Goal: Find specific page/section: Find specific page/section

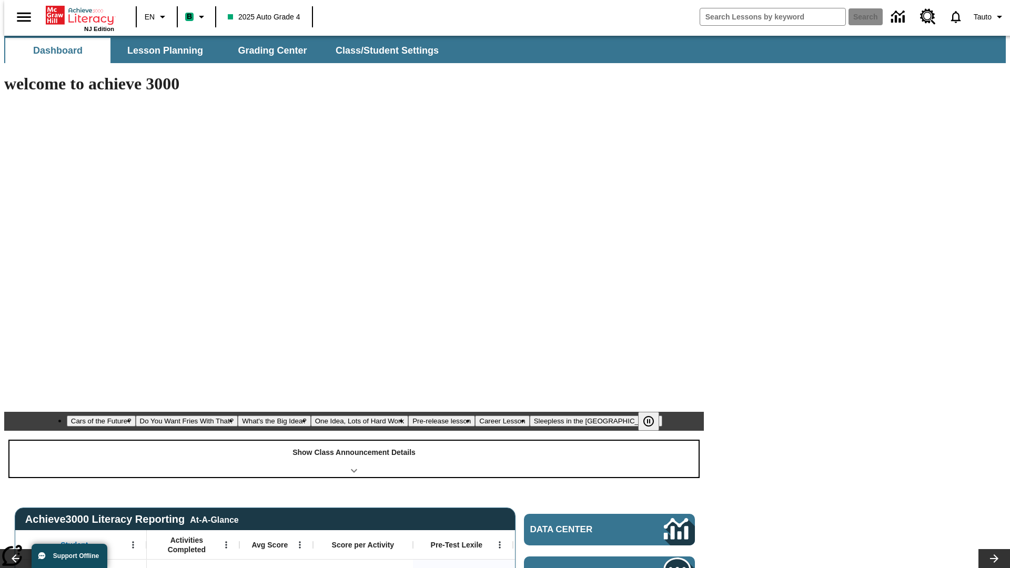
click at [354, 441] on div "Show Class Announcement Details" at bounding box center [353, 459] width 689 height 36
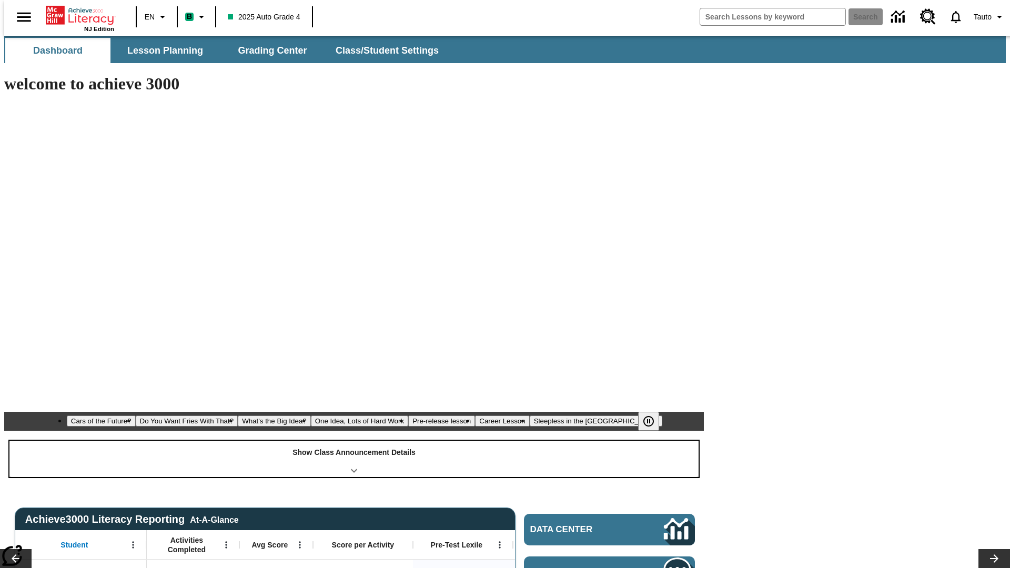
click at [354, 441] on div "Show Class Announcement Details" at bounding box center [353, 459] width 689 height 36
